Goal: Transaction & Acquisition: Purchase product/service

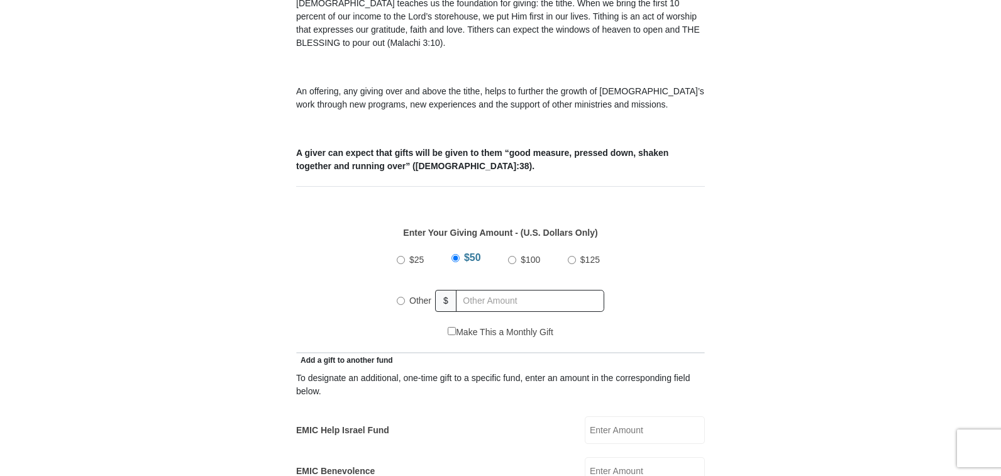
scroll to position [440, 0]
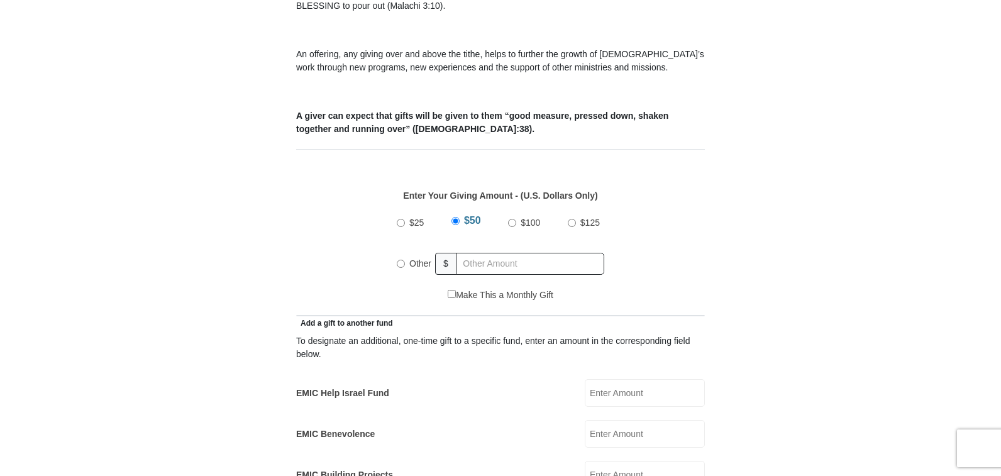
click at [509, 219] on input "$100" at bounding box center [512, 223] width 8 height 8
radio input "true"
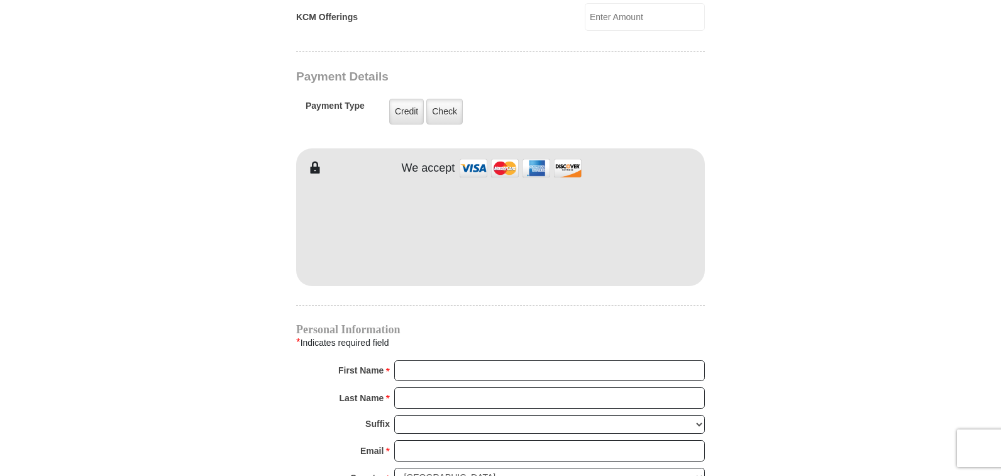
scroll to position [1006, 0]
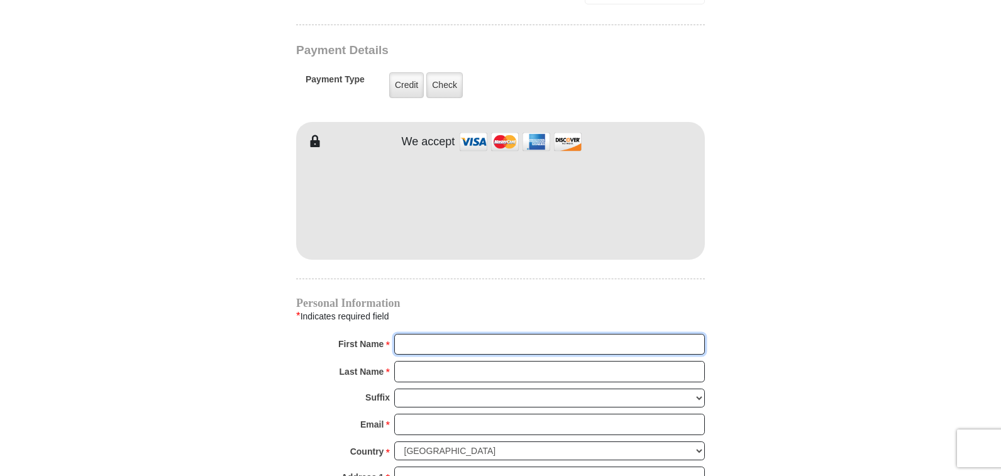
click at [406, 334] on input "First Name *" at bounding box center [549, 344] width 311 height 21
type input "Barbara"
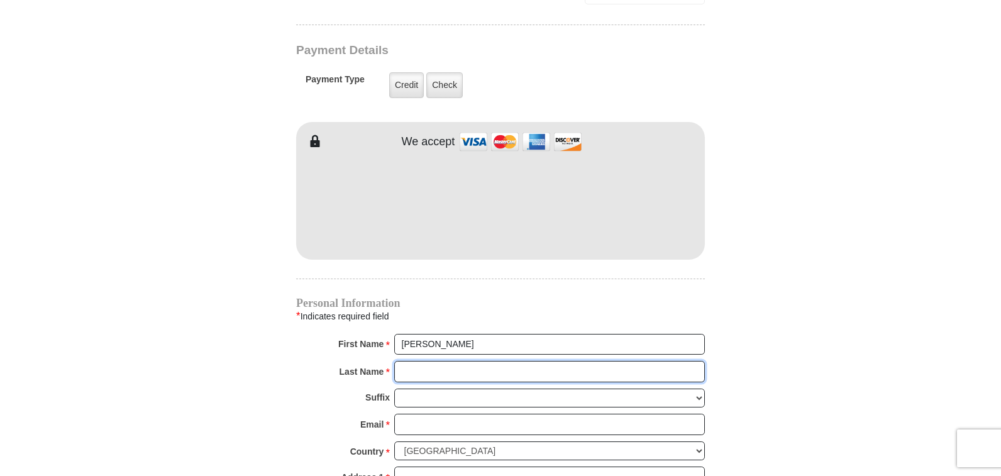
click at [465, 361] on input "Last Name *" at bounding box center [549, 371] width 311 height 21
type input "Scales"
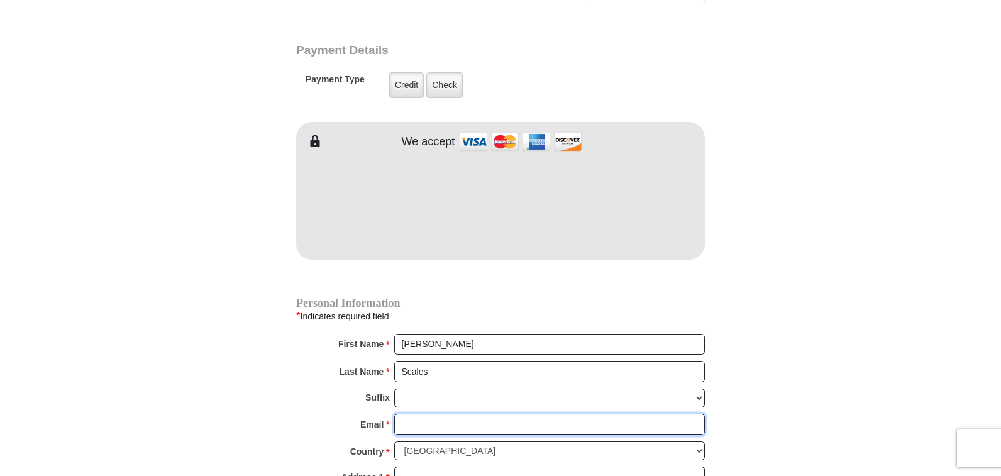
click at [457, 417] on input "Email *" at bounding box center [549, 424] width 311 height 21
type input "wsutopaz@gmail.com"
type input "2944 Walnut Crest"
type input "Antioch"
select select "TN"
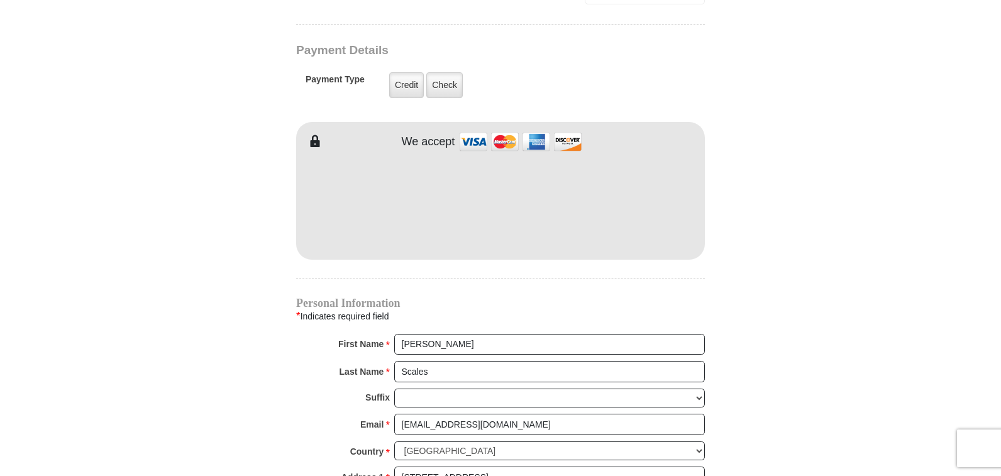
type input "37013"
type input "8138430388"
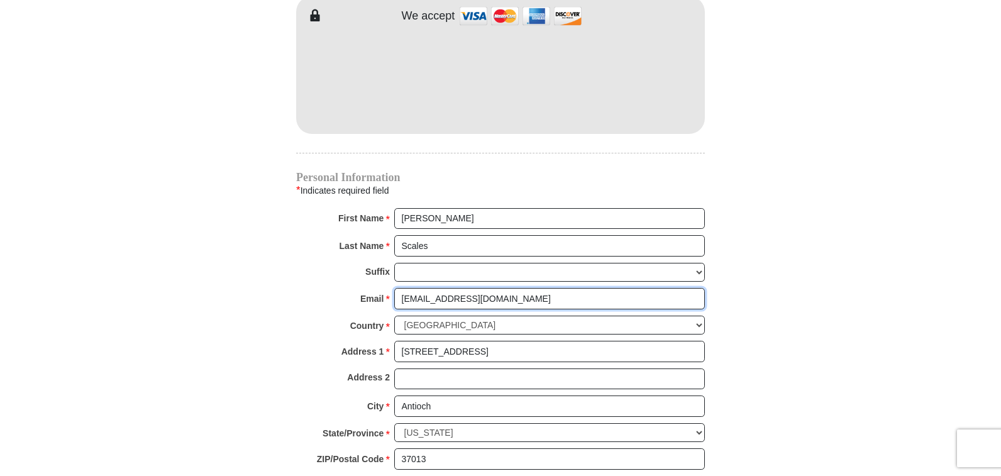
scroll to position [1195, 0]
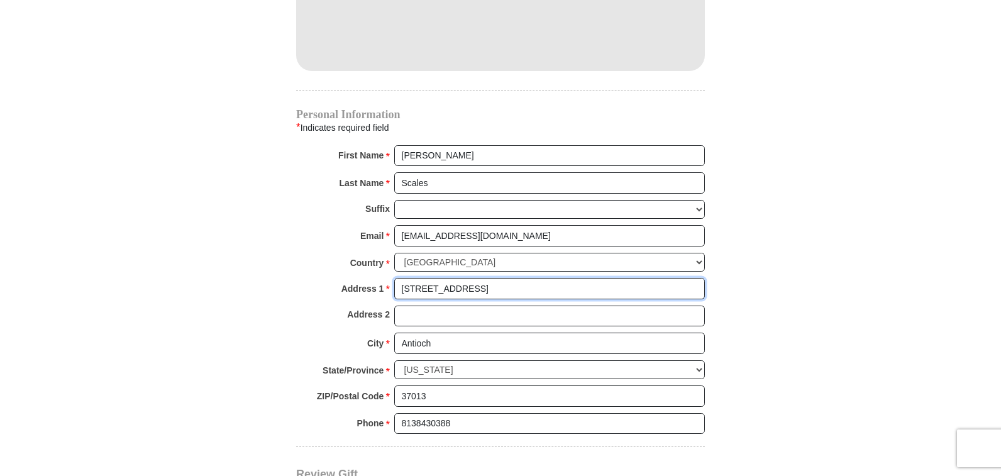
drag, startPoint x: 475, startPoint y: 271, endPoint x: 402, endPoint y: 274, distance: 73.6
click at [402, 278] on input "2944 Walnut Crest" at bounding box center [549, 288] width 311 height 21
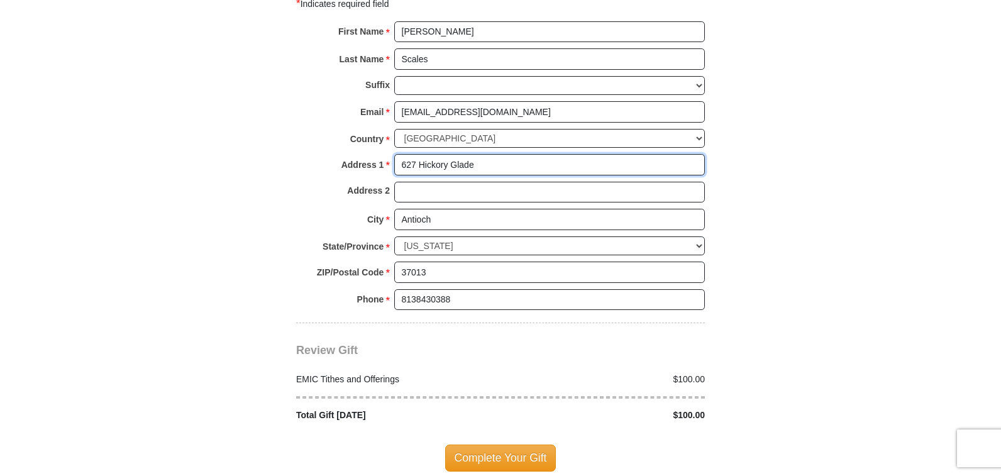
scroll to position [1320, 0]
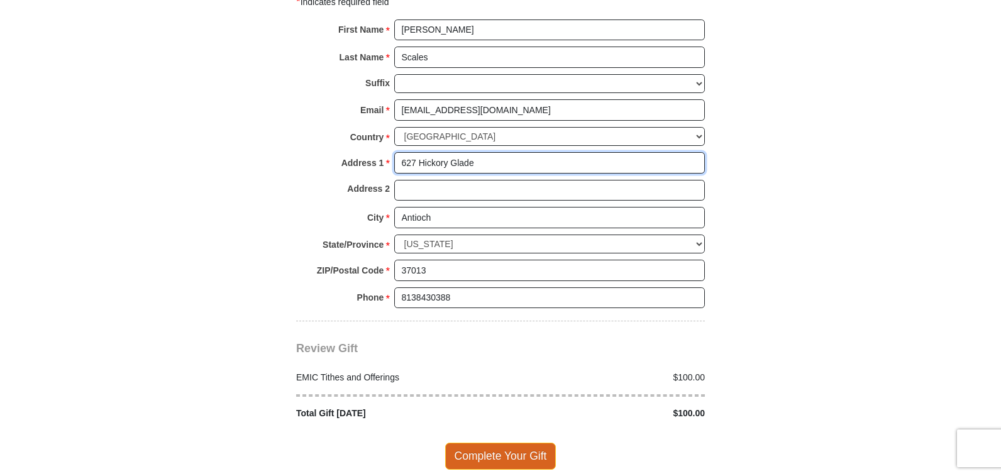
type input "627 Hickory Glade"
click at [509, 443] on span "Complete Your Gift" at bounding box center [500, 456] width 111 height 26
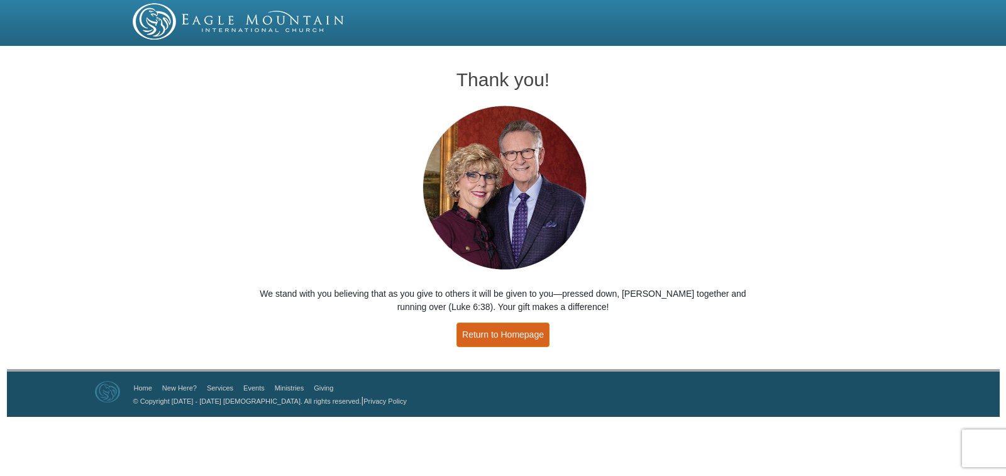
click at [499, 337] on link "Return to Homepage" at bounding box center [502, 335] width 93 height 25
